Goal: Complete application form: Complete application form

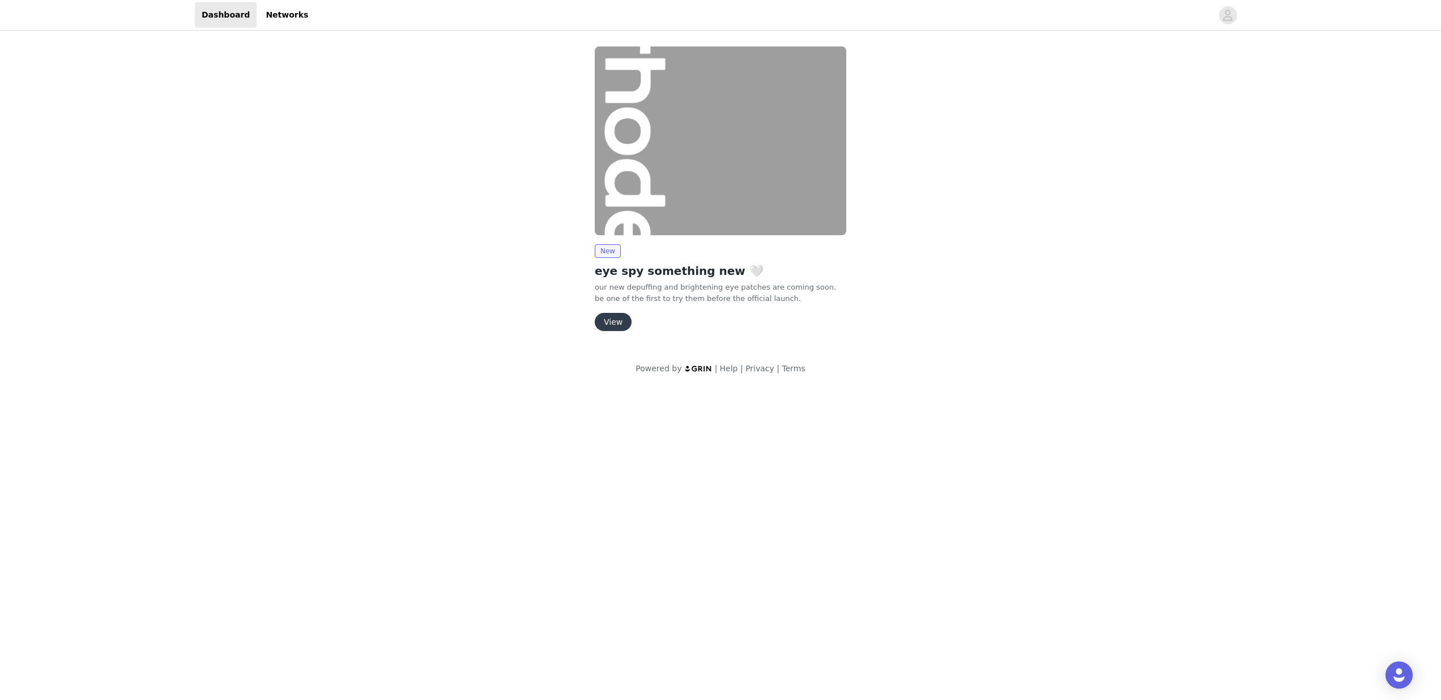
click at [611, 324] on button "View" at bounding box center [613, 322] width 37 height 18
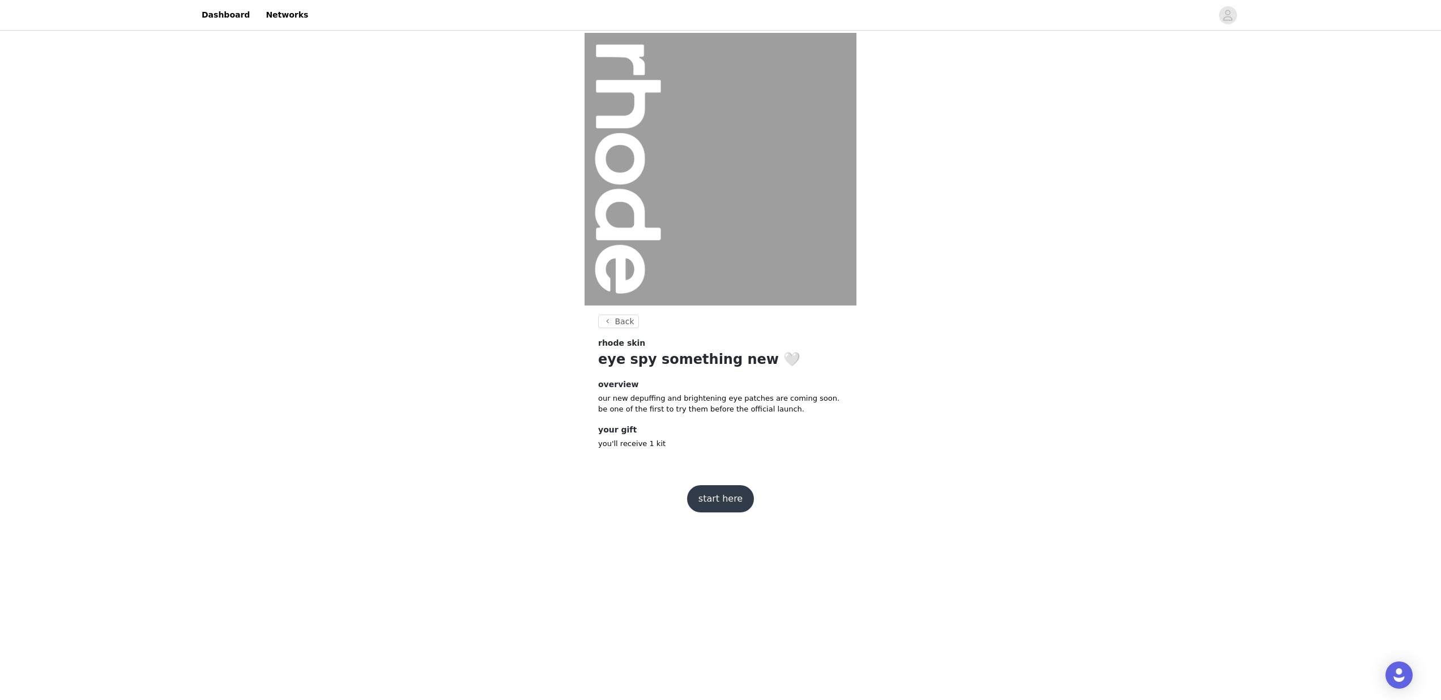
click at [729, 500] on button "start here" at bounding box center [720, 498] width 67 height 27
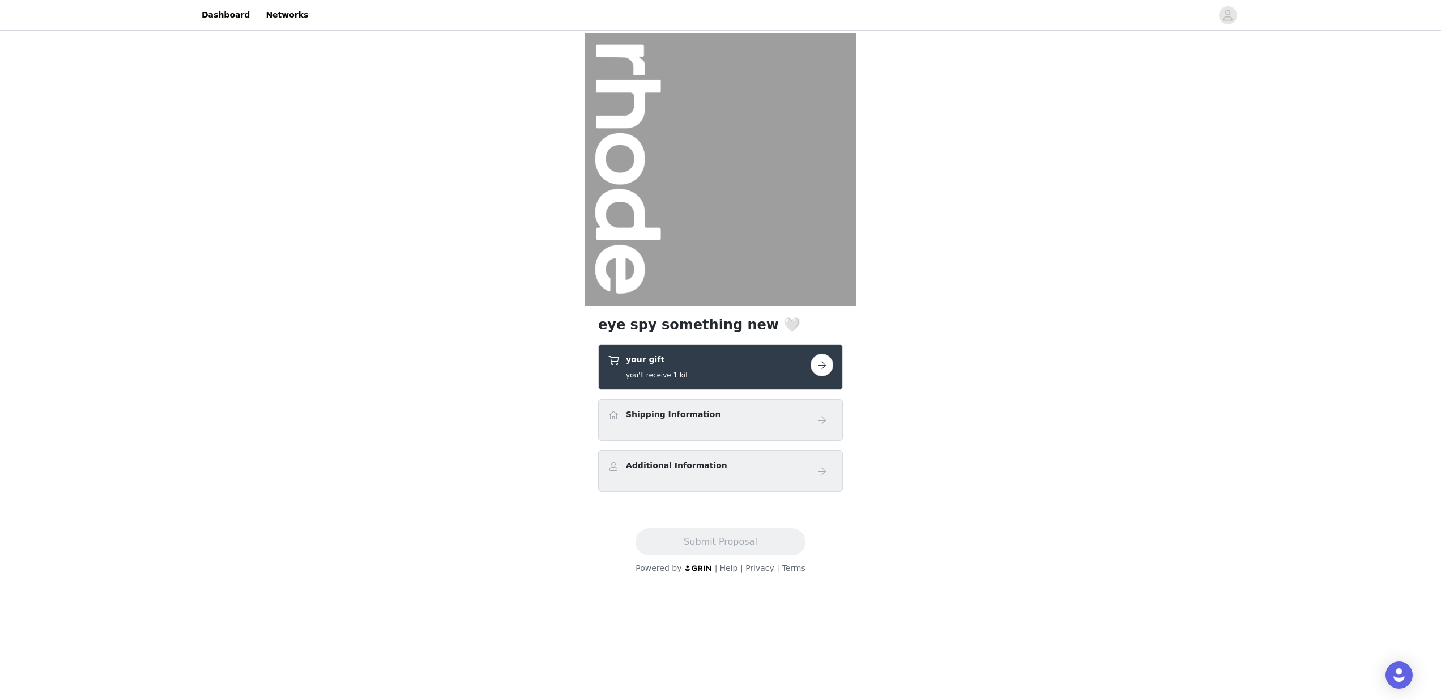
click at [817, 363] on button "button" at bounding box center [822, 365] width 23 height 23
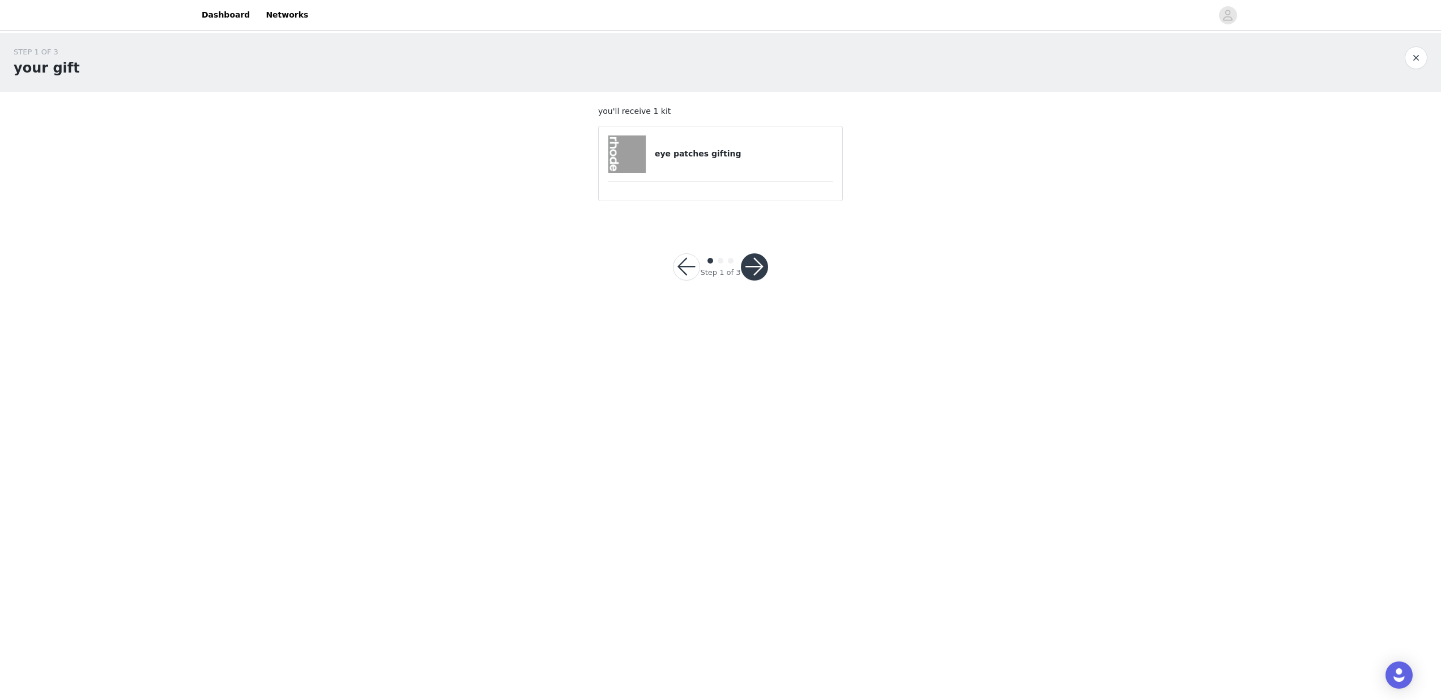
click at [750, 269] on button "button" at bounding box center [754, 266] width 27 height 27
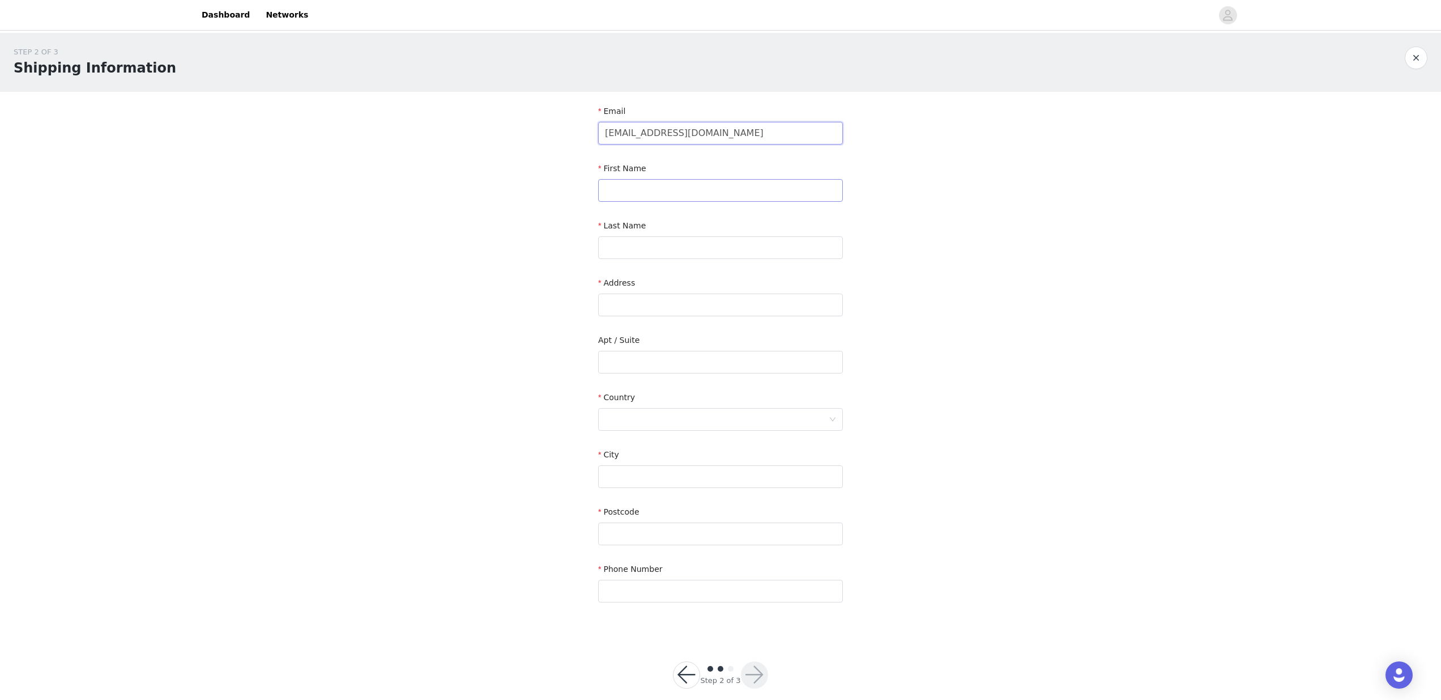
type input "[EMAIL_ADDRESS][DOMAIN_NAME]"
type input "[PERSON_NAME]"
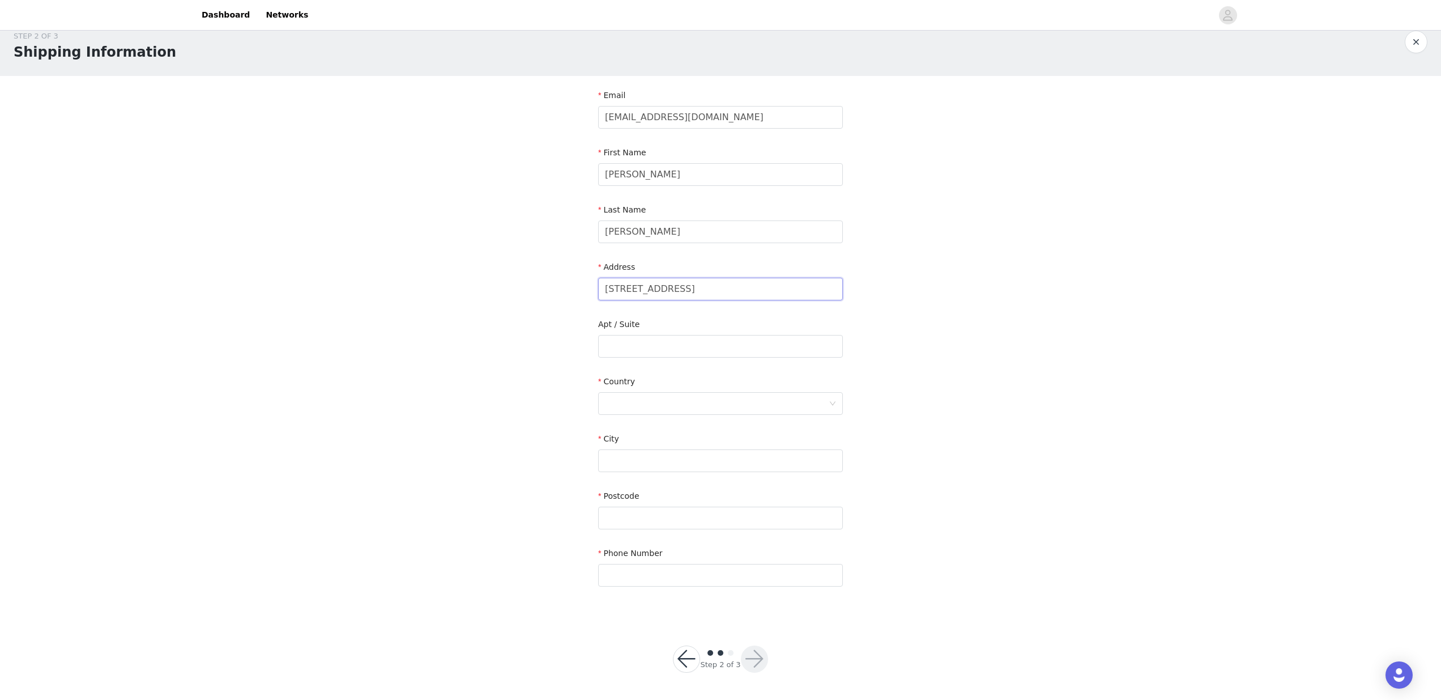
scroll to position [15, 0]
type input "[STREET_ADDRESS]"
click at [710, 405] on div at bounding box center [717, 404] width 224 height 22
click at [681, 460] on li "[GEOGRAPHIC_DATA]" at bounding box center [720, 465] width 245 height 18
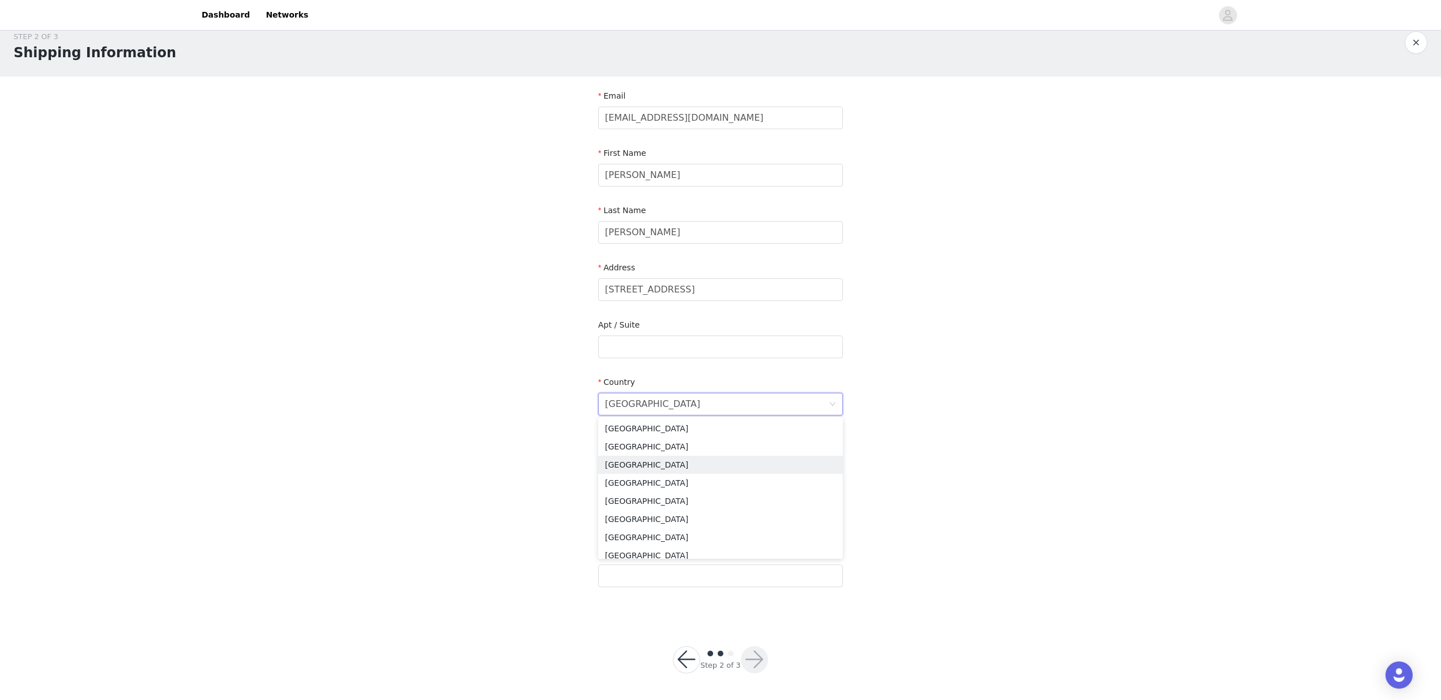
scroll to position [14, 0]
type input "Water Orton"
type input "B46 1TW"
click at [955, 349] on div "STEP 2 OF 3 Shipping Information Email [EMAIL_ADDRESS][DOMAIN_NAME] First Name …" at bounding box center [720, 319] width 1441 height 601
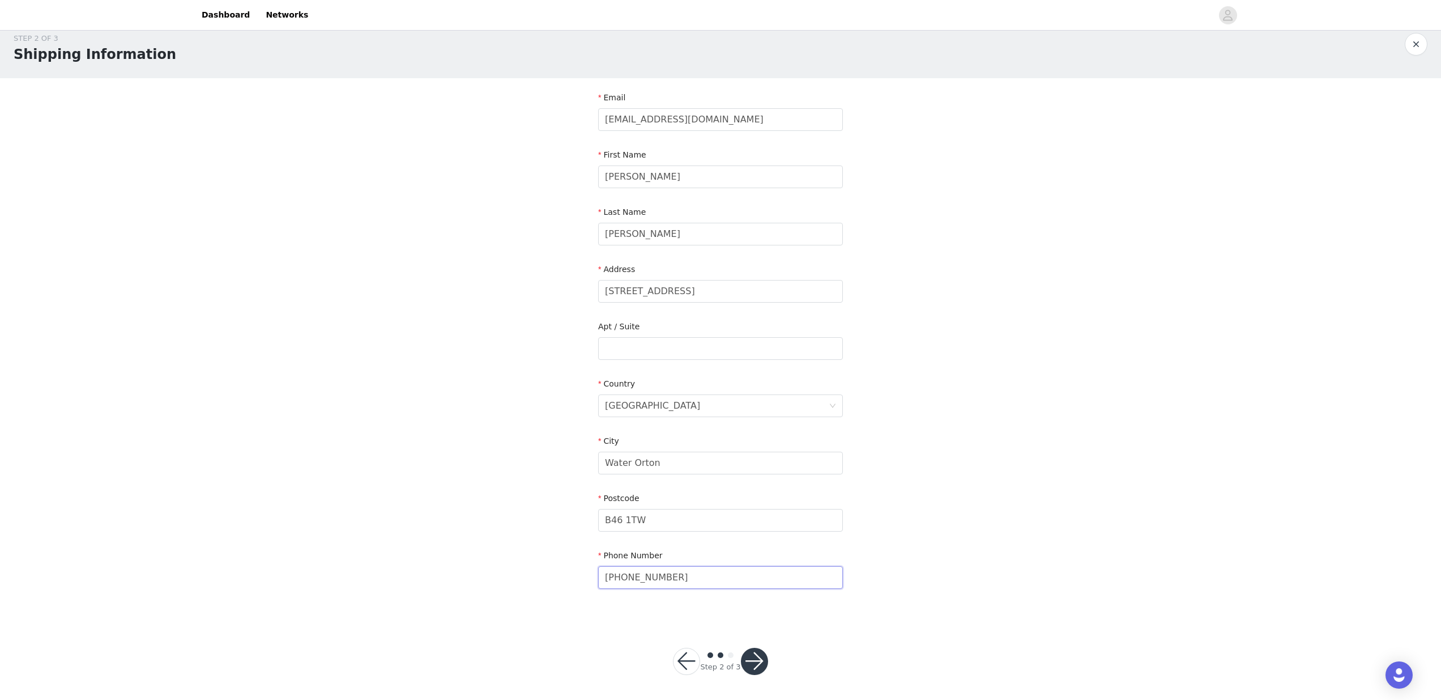
type input "[PHONE_NUMBER]"
click at [939, 499] on div "STEP 2 OF 3 Shipping Information Email [EMAIL_ADDRESS][DOMAIN_NAME] First Name …" at bounding box center [720, 319] width 1441 height 601
drag, startPoint x: 684, startPoint y: 462, endPoint x: 566, endPoint y: 458, distance: 117.9
click at [566, 458] on div "STEP 2 OF 3 Shipping Information Email [EMAIL_ADDRESS][DOMAIN_NAME] First Name …" at bounding box center [720, 319] width 1441 height 601
type input "b"
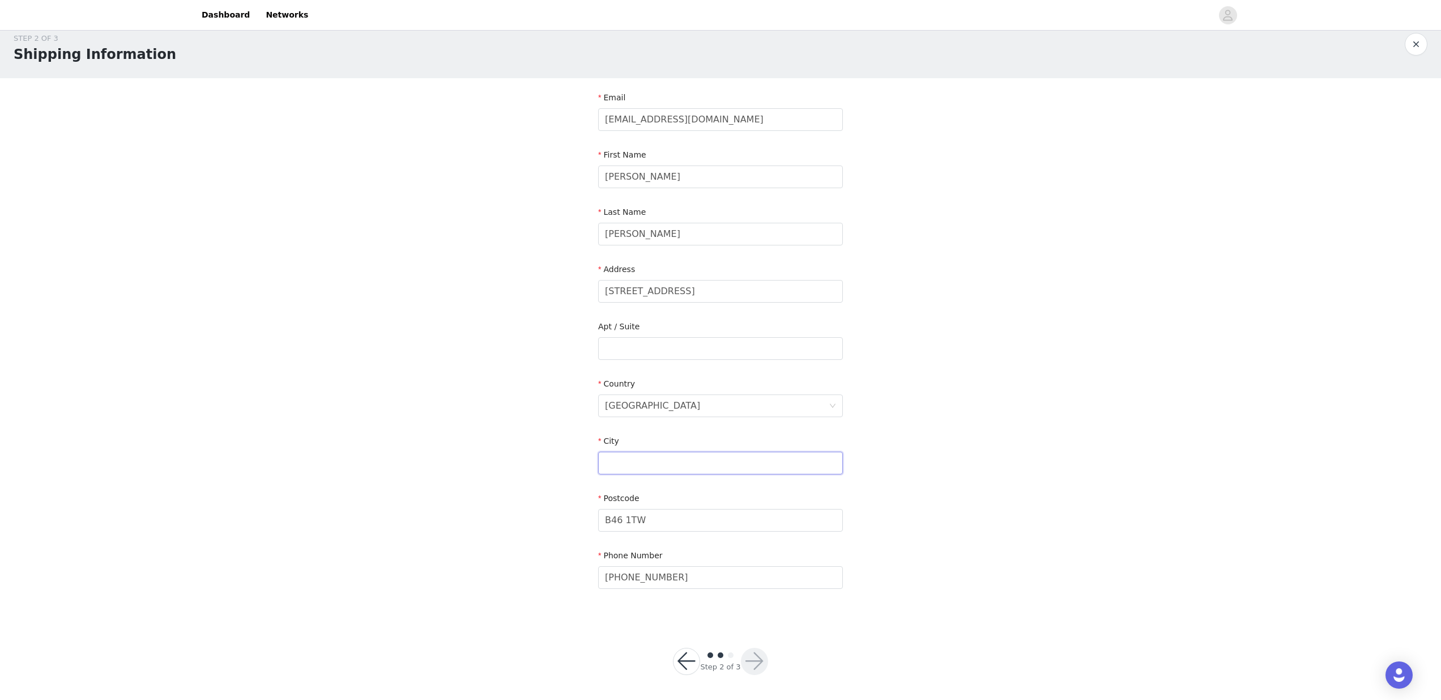
type input "b"
type input "[GEOGRAPHIC_DATA]"
click at [682, 291] on input "[STREET_ADDRESS]" at bounding box center [720, 291] width 245 height 23
type input "[STREET_ADDRESS] Orton"
click at [1029, 399] on div "STEP 2 OF 3 Shipping Information Email [EMAIL_ADDRESS][DOMAIN_NAME] First Name …" at bounding box center [720, 319] width 1441 height 601
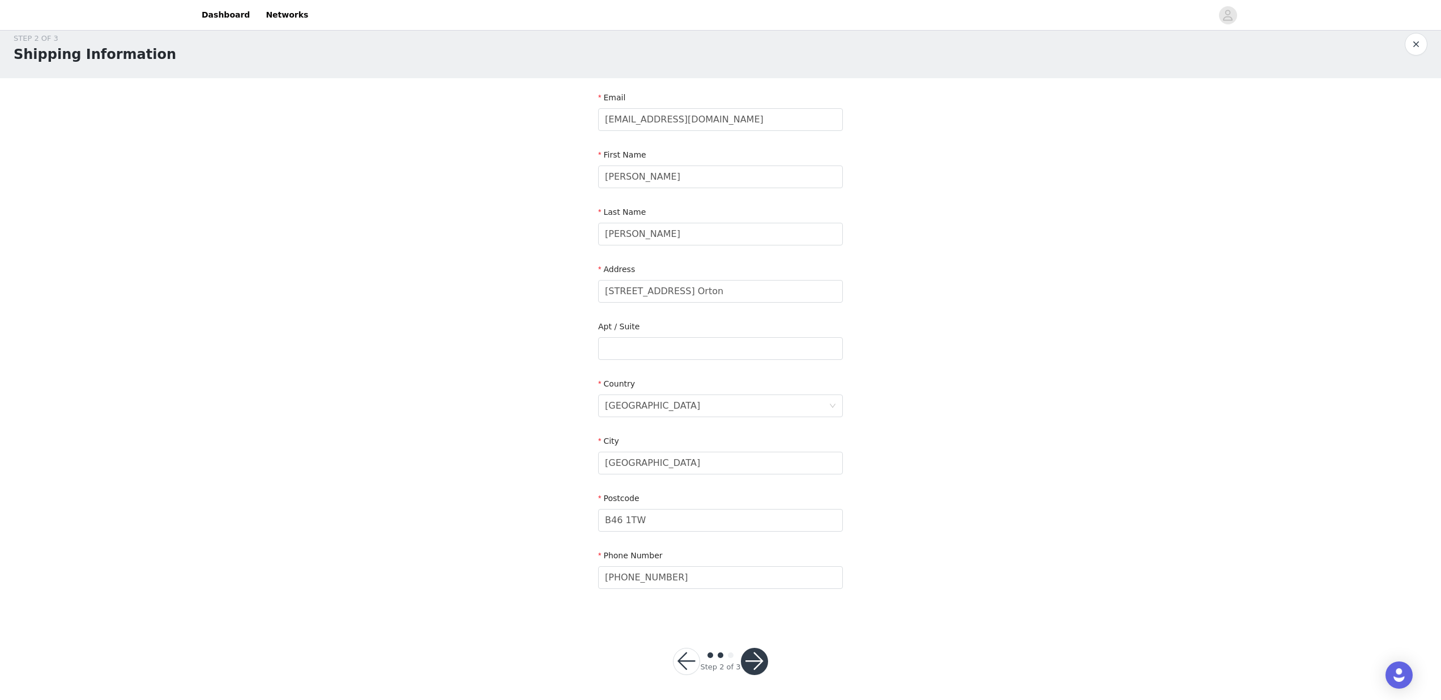
click at [757, 664] on button "button" at bounding box center [754, 661] width 27 height 27
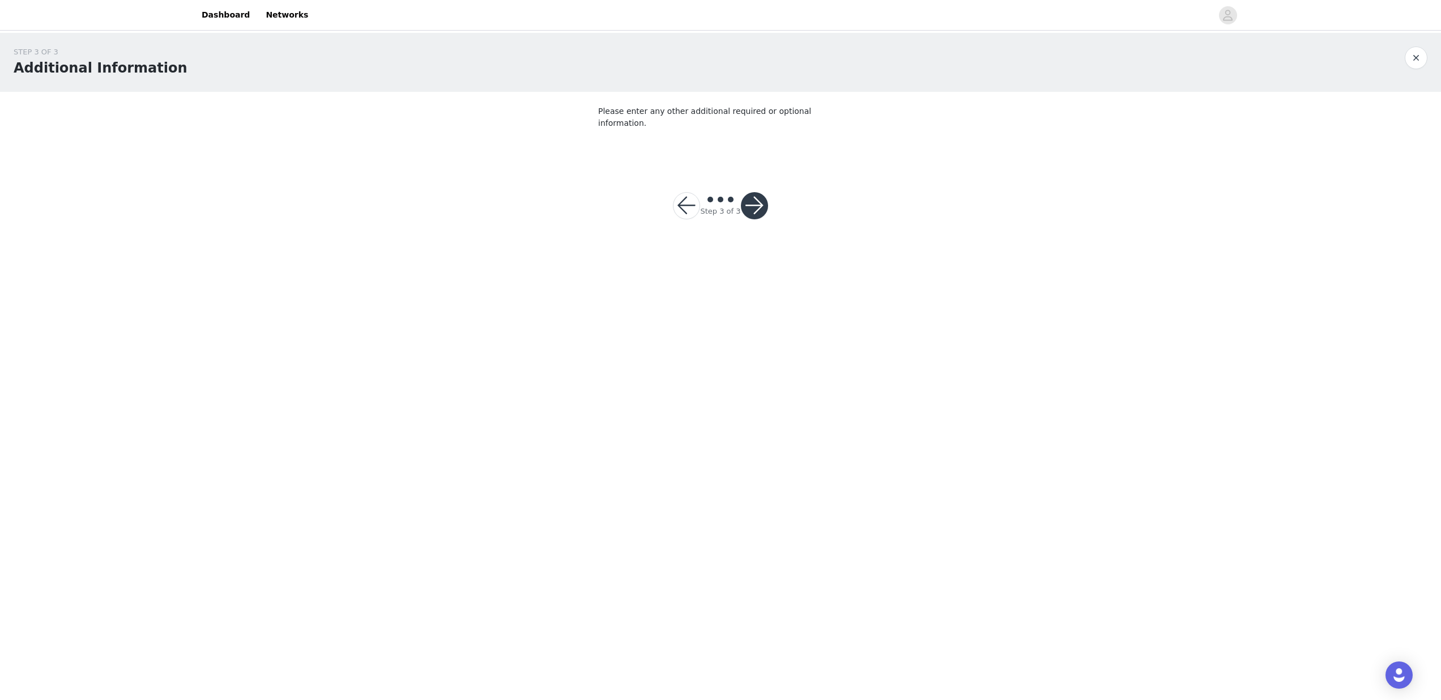
click at [752, 195] on button "button" at bounding box center [754, 205] width 27 height 27
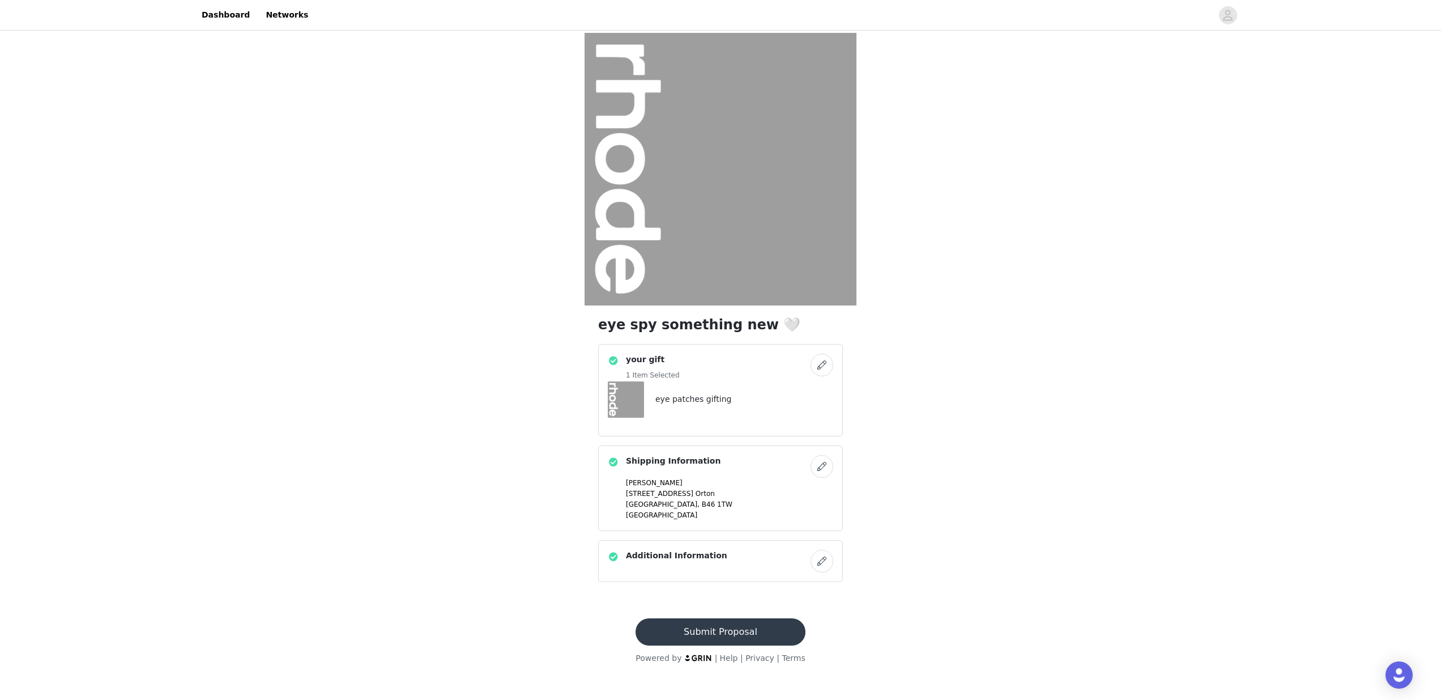
scroll to position [8, 0]
click at [759, 631] on button "Submit Proposal" at bounding box center [720, 631] width 169 height 27
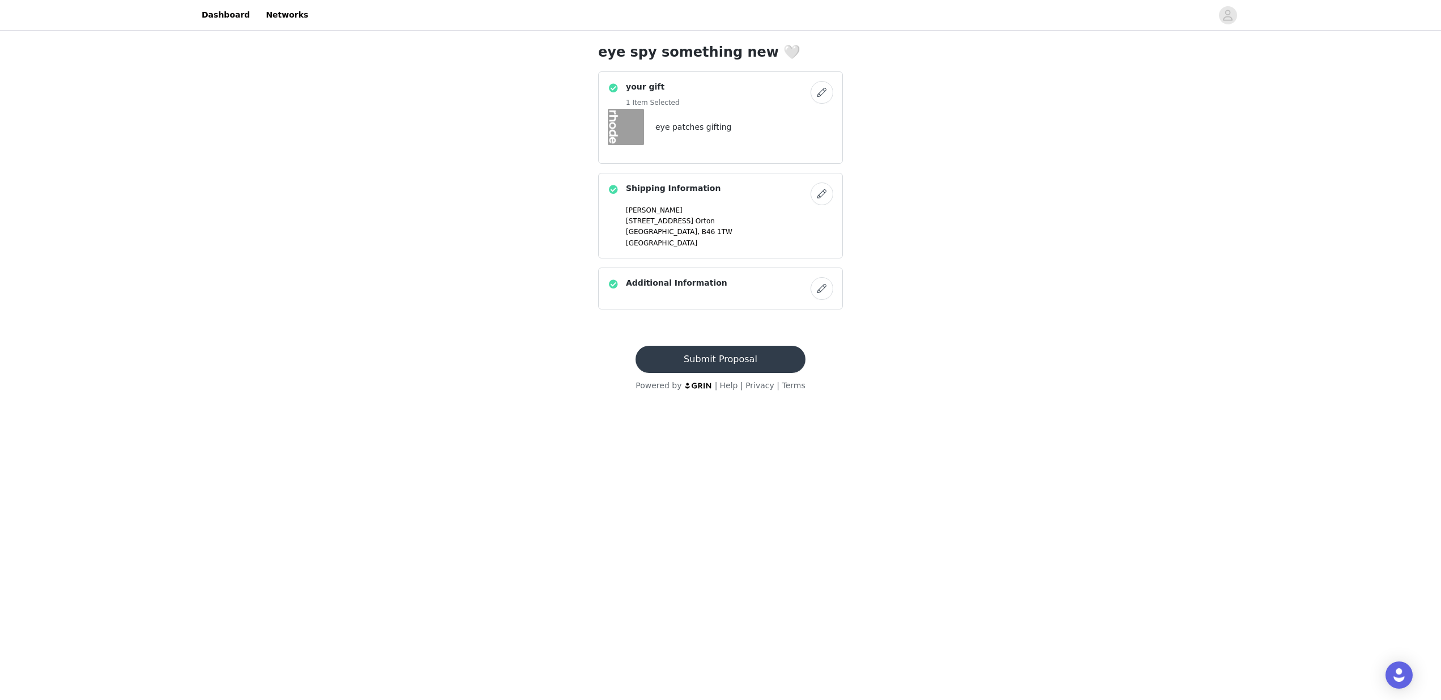
scroll to position [0, 0]
